Goal: Navigation & Orientation: Find specific page/section

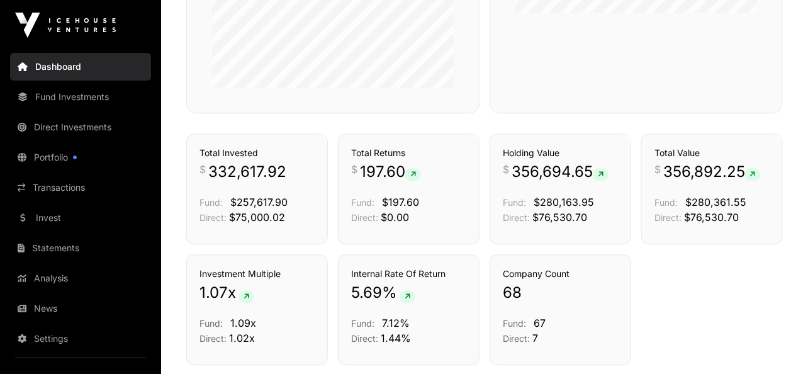
scroll to position [796, 0]
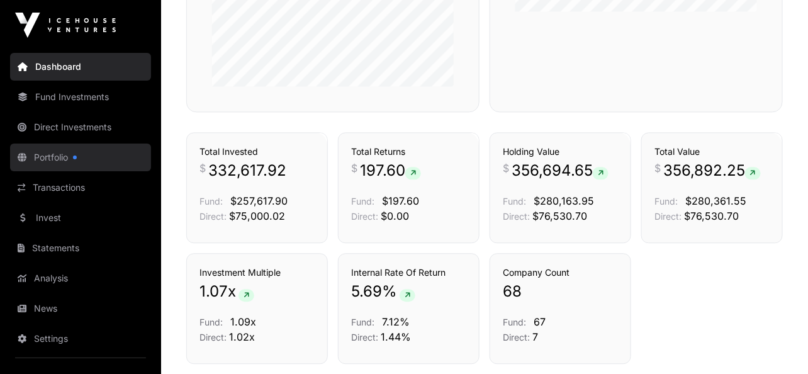
click at [53, 149] on link "Portfolio" at bounding box center [80, 158] width 141 height 28
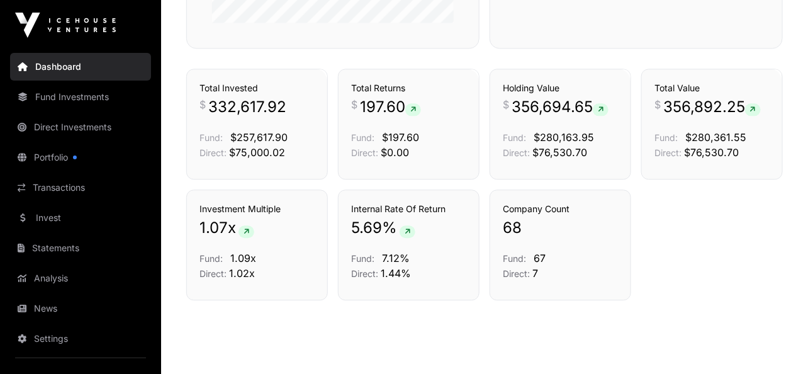
scroll to position [891, 0]
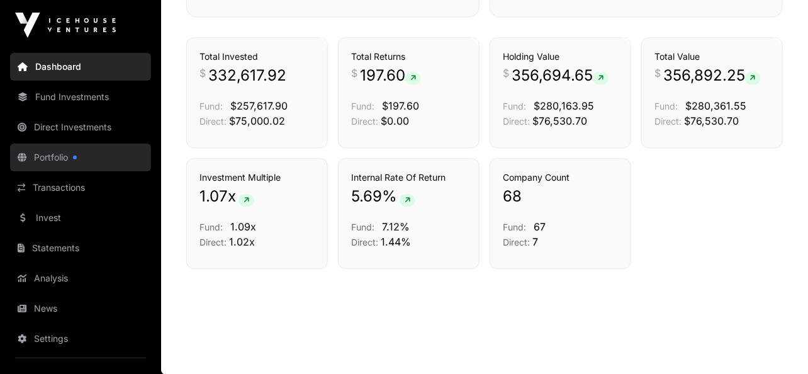
click at [37, 153] on link "Portfolio" at bounding box center [80, 158] width 141 height 28
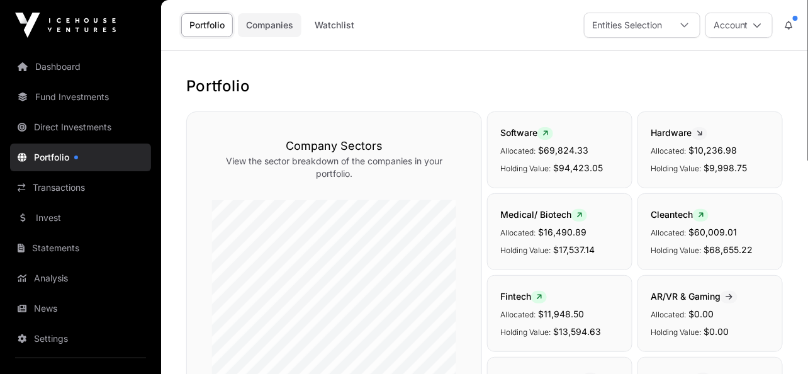
click at [257, 26] on link "Companies" at bounding box center [270, 25] width 64 height 24
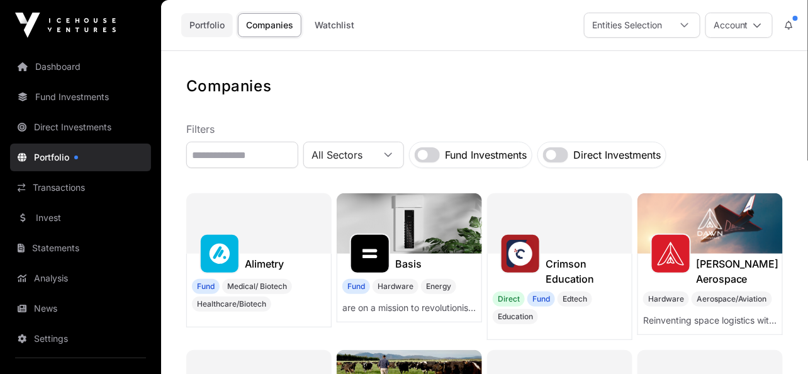
click at [205, 18] on link "Portfolio" at bounding box center [207, 25] width 52 height 24
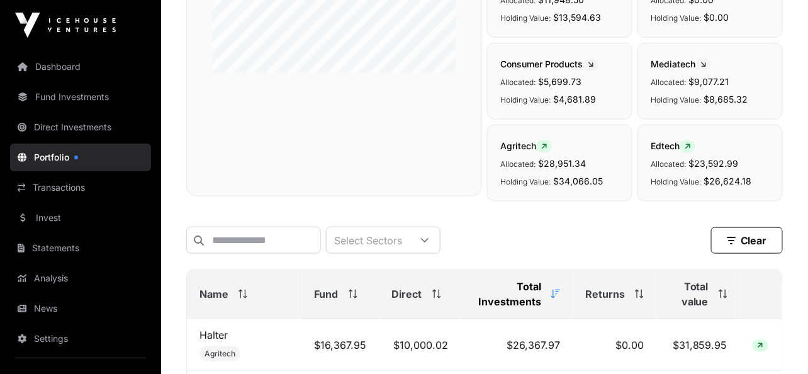
scroll to position [383, 0]
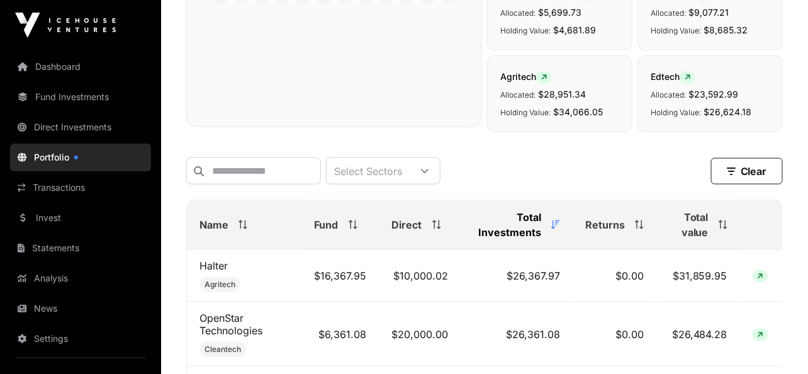
click at [686, 223] on span "Total value" at bounding box center [689, 225] width 40 height 30
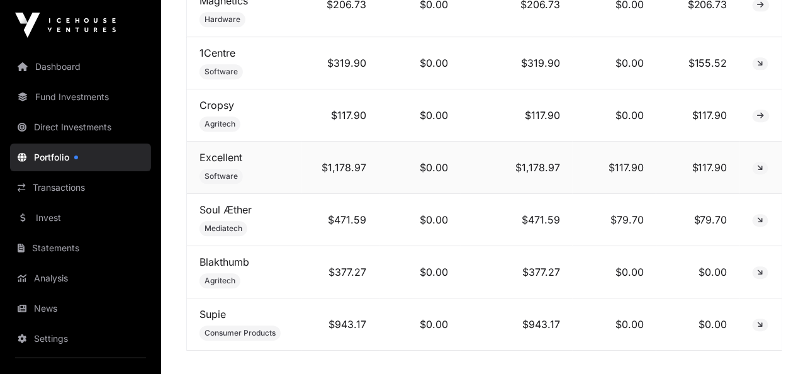
scroll to position [3814, 0]
